Goal: Task Accomplishment & Management: Manage account settings

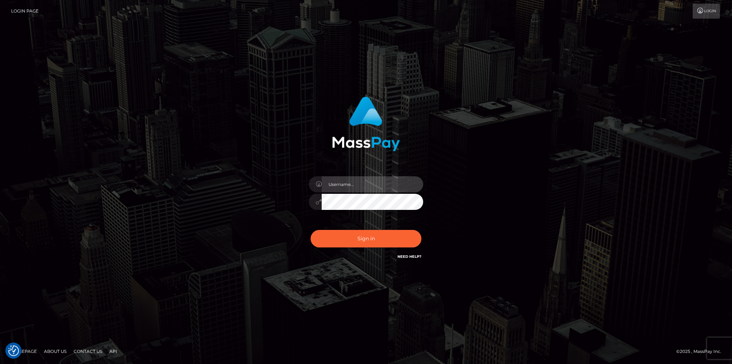
type input "fede.[PERSON_NAME].fullstop"
click at [372, 253] on div "Sign in Need Help?" at bounding box center [365, 241] width 125 height 32
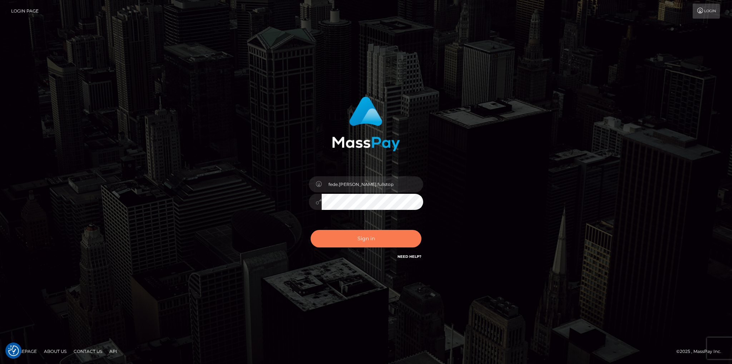
click at [375, 244] on button "Sign in" at bounding box center [365, 239] width 111 height 18
type input "fede.[PERSON_NAME].fullstop"
click at [394, 247] on button "Sign in" at bounding box center [365, 239] width 111 height 18
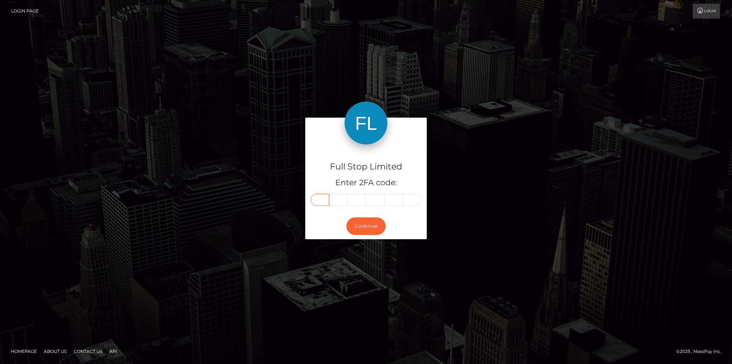
click at [320, 200] on input "text" at bounding box center [319, 200] width 19 height 12
type input "0"
type input "6"
type input "8"
type input "6"
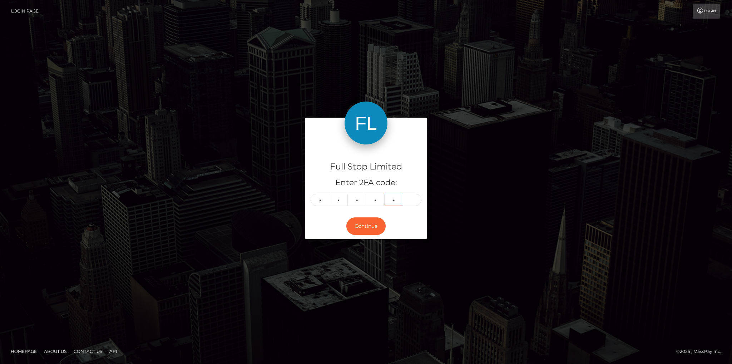
type input "8"
type input "5"
